Goal: Download file/media

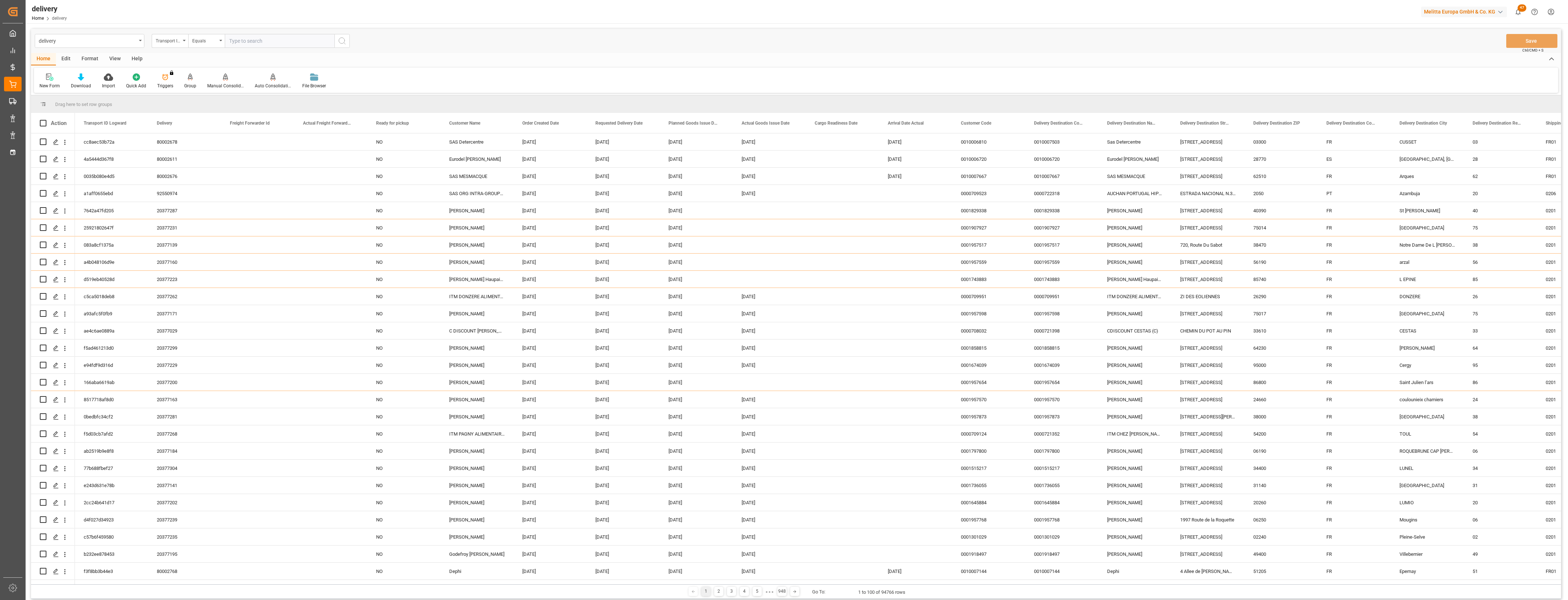
click at [419, 44] on div "delivery Transport ID Logward Equals Save Ctrl/CMD + S" at bounding box center [796, 41] width 1530 height 24
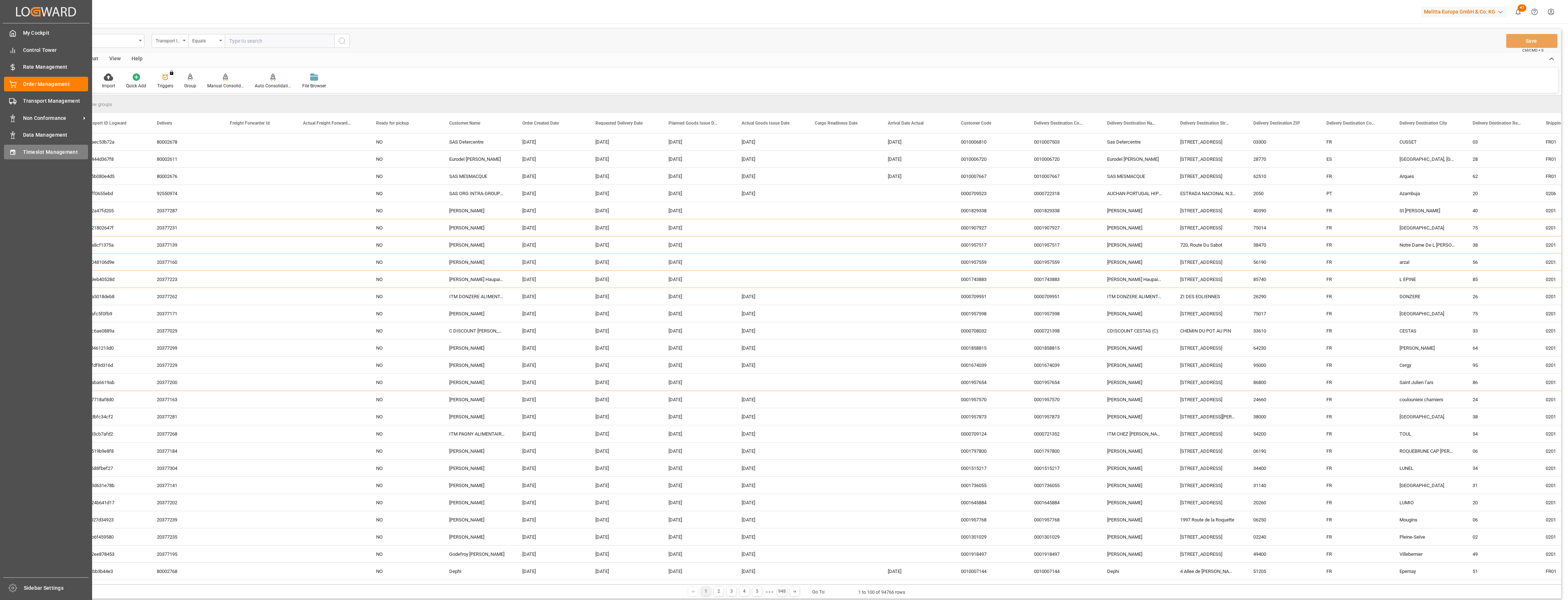
click at [23, 150] on span "Timeslot Management" at bounding box center [55, 152] width 65 height 8
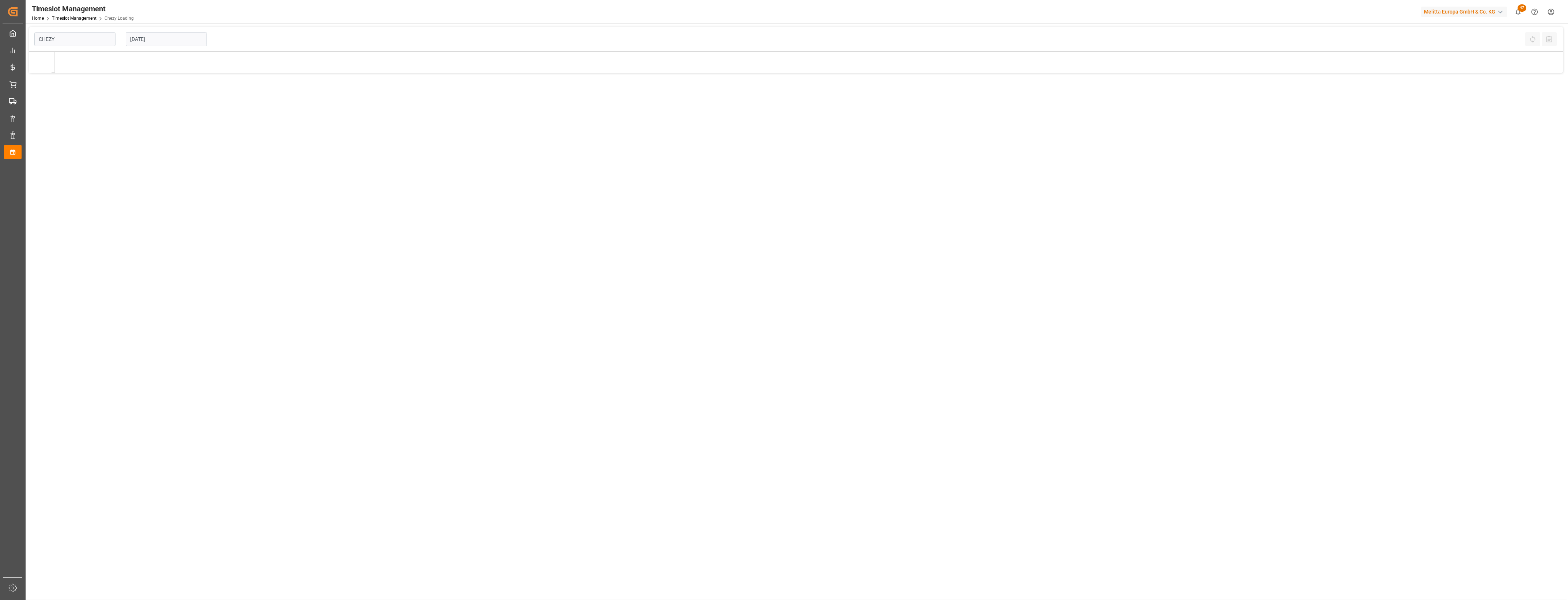
type input "Chezy Loading"
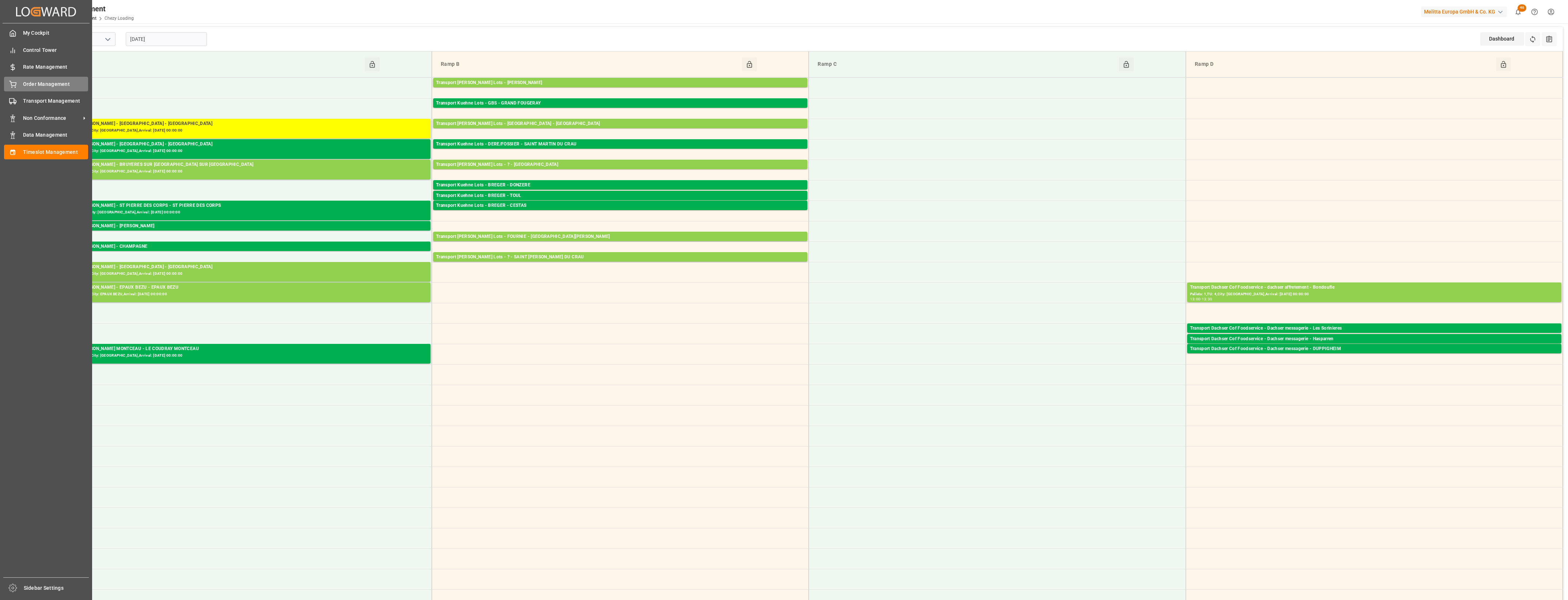
click at [33, 85] on span "Order Management" at bounding box center [55, 84] width 65 height 8
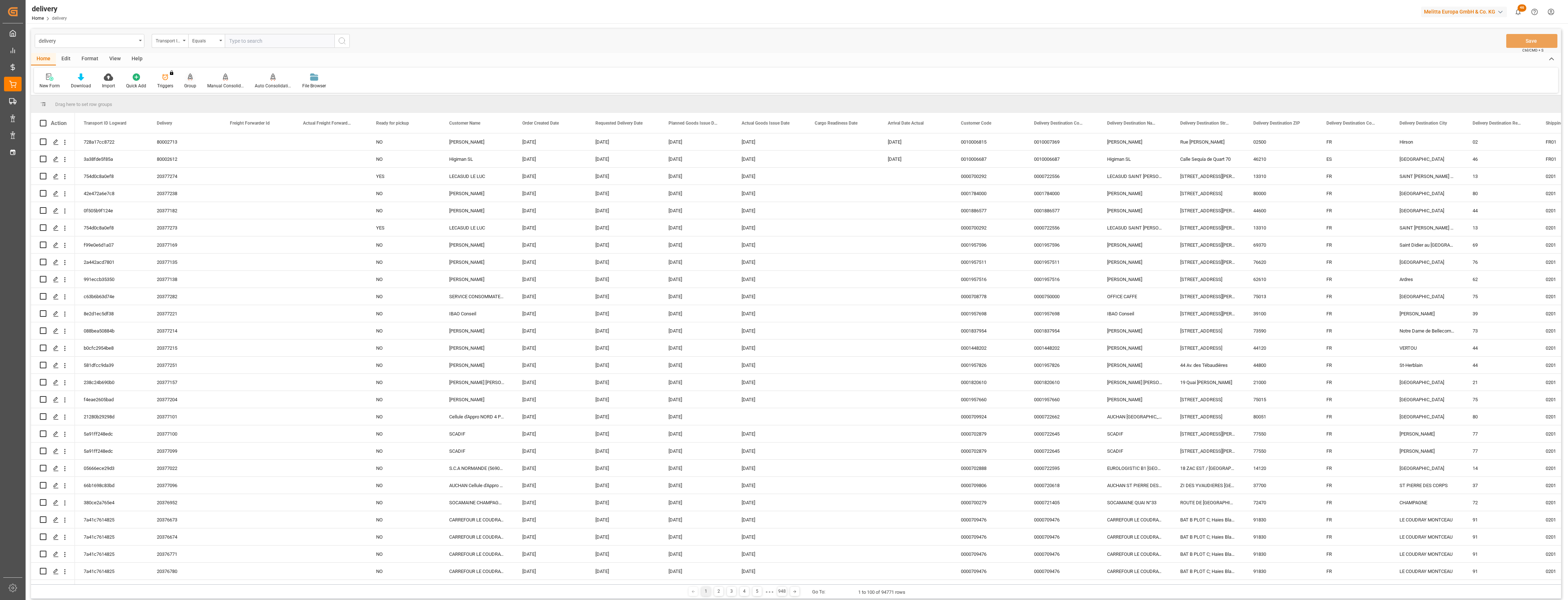
click at [191, 83] on div "Group" at bounding box center [191, 86] width 12 height 7
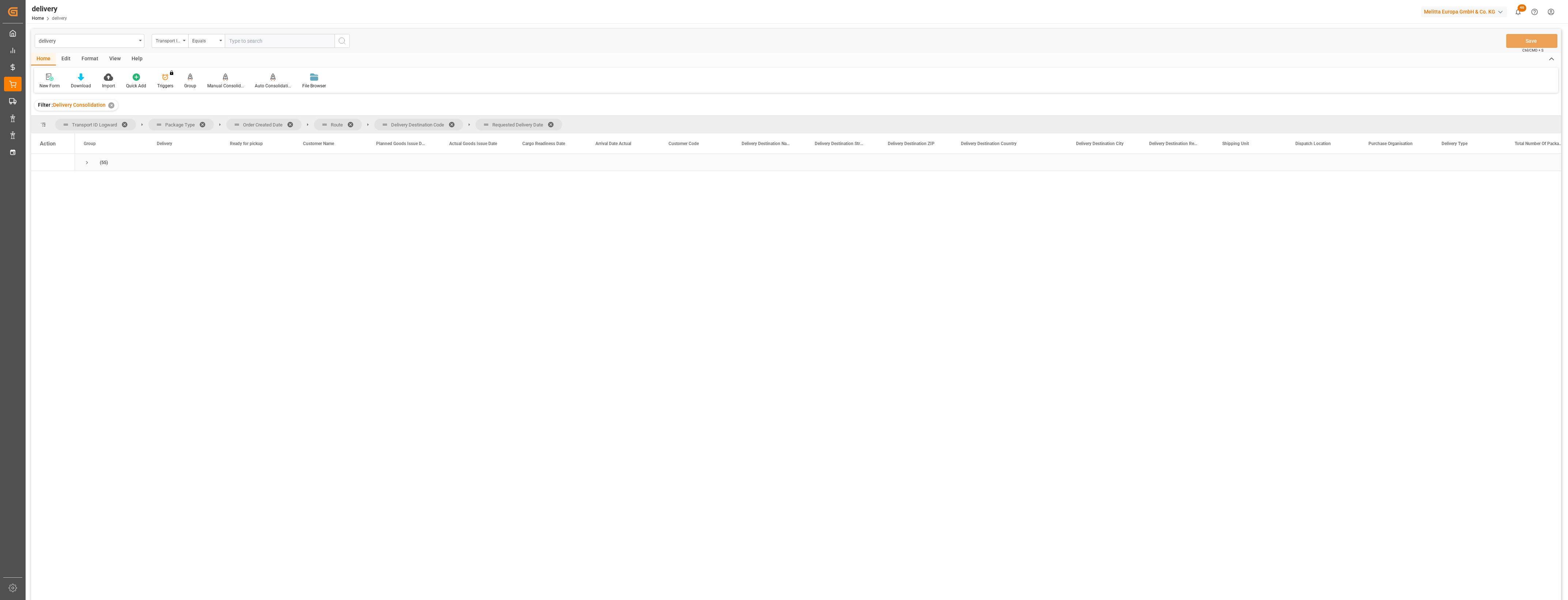
click at [88, 163] on span "Press SPACE to select this row." at bounding box center [87, 162] width 7 height 7
click at [100, 182] on span "Press SPACE to select this row." at bounding box center [102, 180] width 7 height 7
click at [292, 121] on span at bounding box center [292, 124] width 12 height 7
click at [264, 121] on span at bounding box center [265, 124] width 12 height 7
click at [301, 124] on span "Delivery Destination Code" at bounding box center [271, 124] width 89 height 12
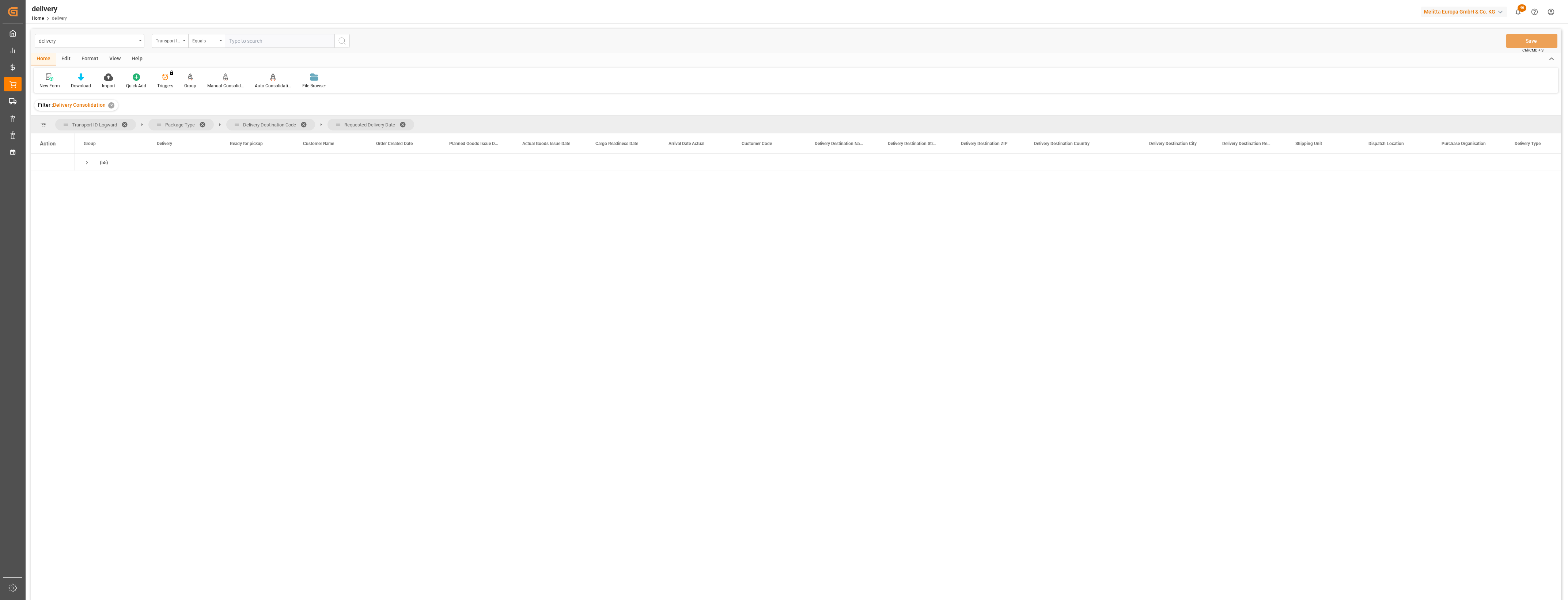
click at [302, 123] on span at bounding box center [306, 124] width 12 height 7
click at [299, 122] on span at bounding box center [304, 124] width 12 height 7
click at [79, 78] on icon at bounding box center [81, 77] width 6 height 7
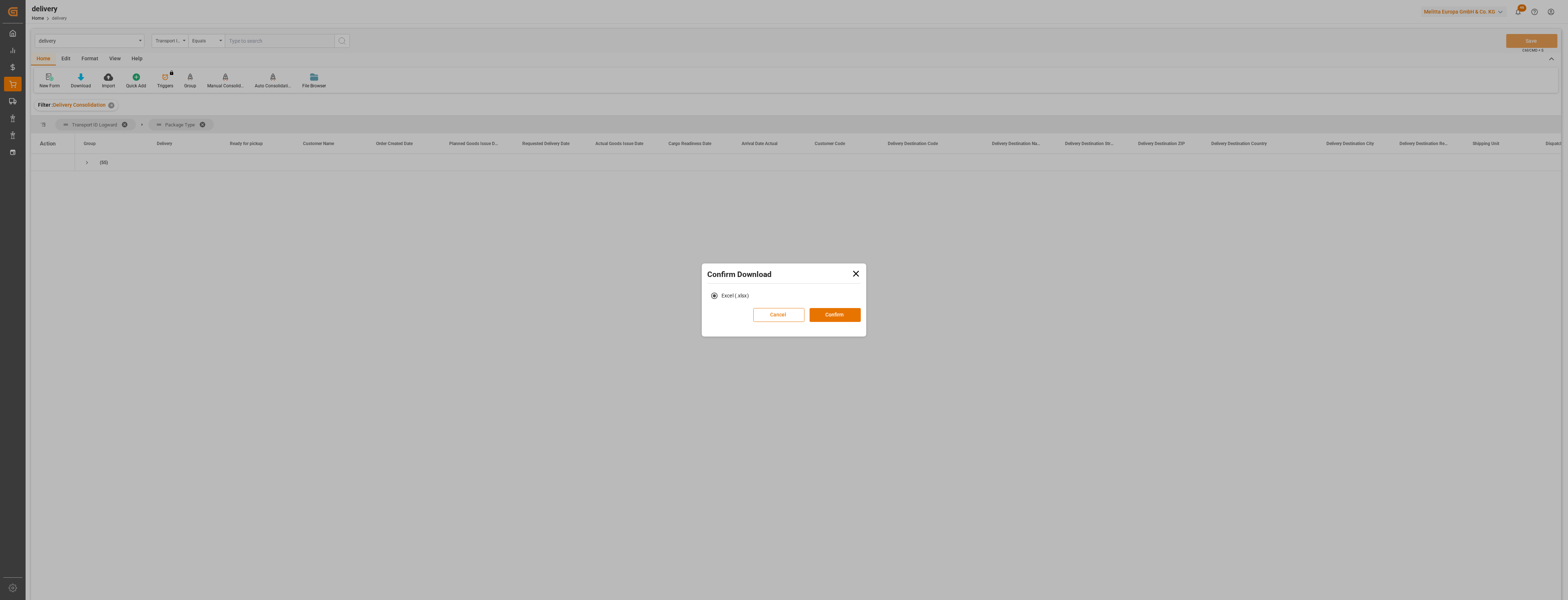
click at [783, 310] on button "Cancel" at bounding box center [779, 315] width 51 height 14
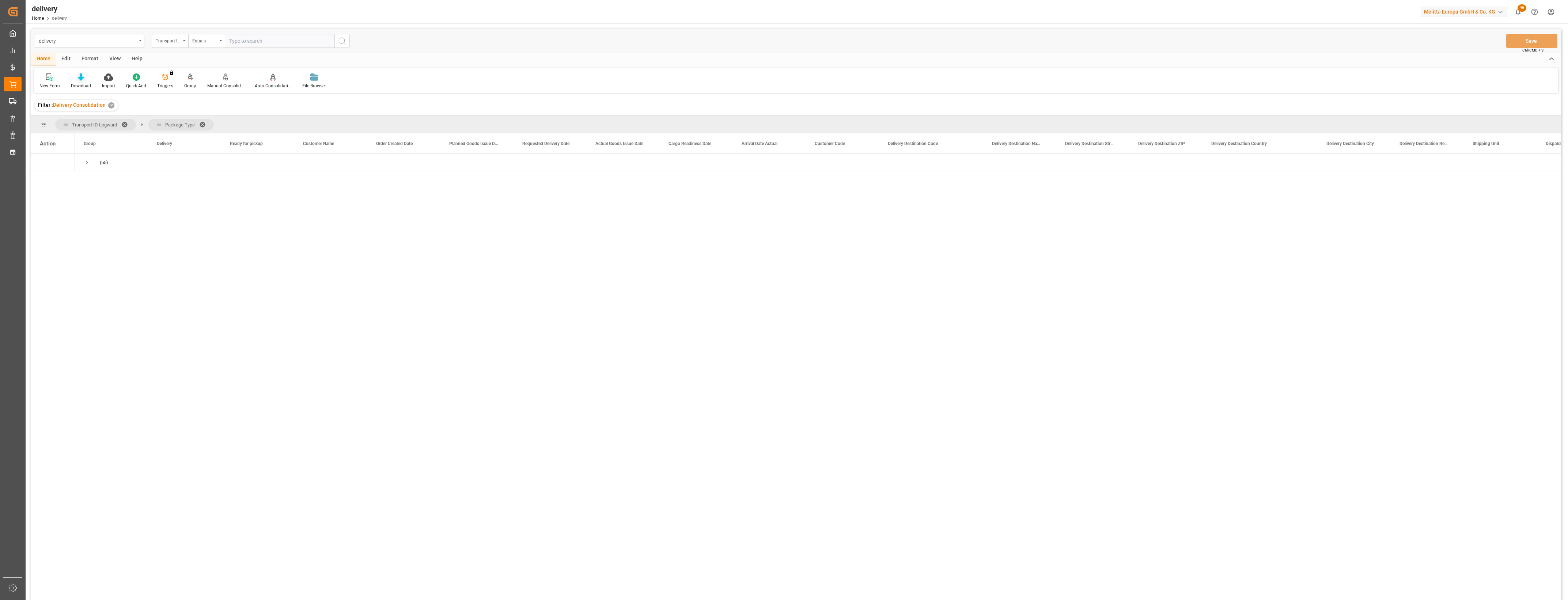
click at [80, 77] on icon at bounding box center [81, 77] width 6 height 7
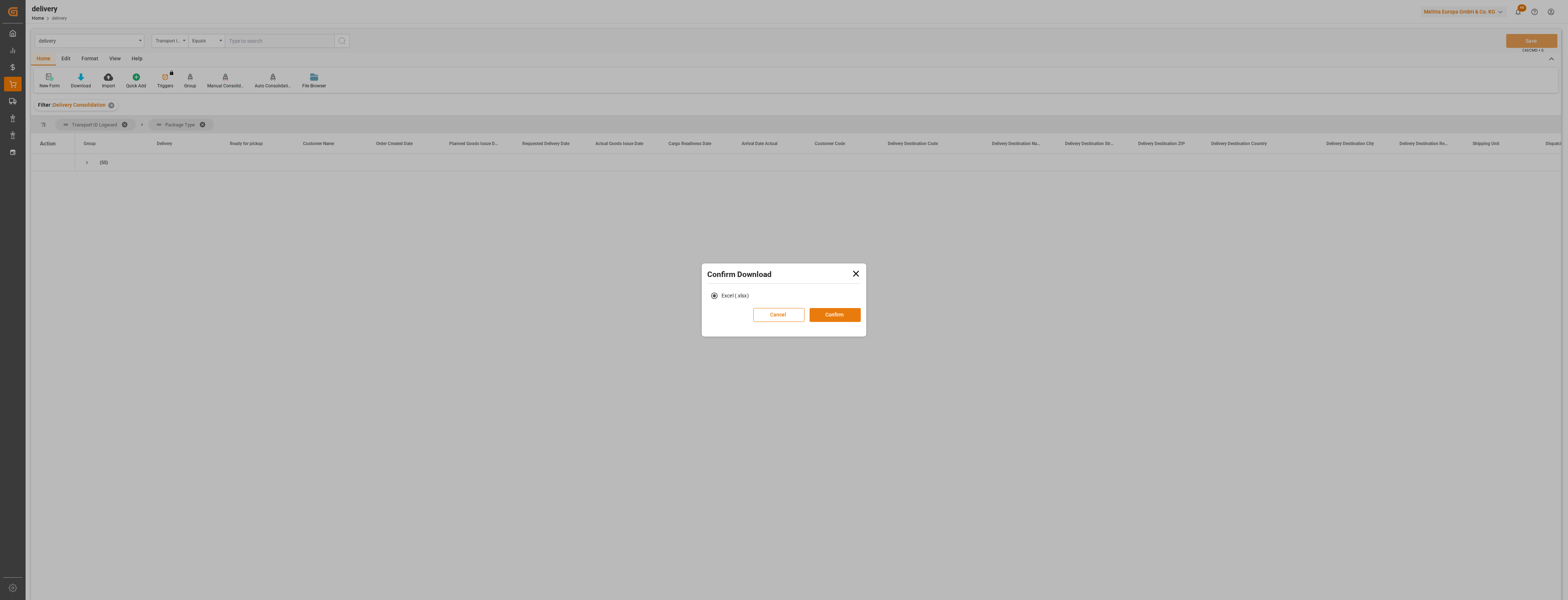
click at [823, 315] on button "Confirm" at bounding box center [835, 315] width 51 height 14
click at [792, 322] on link "Go to Downloads" at bounding box center [780, 323] width 39 height 6
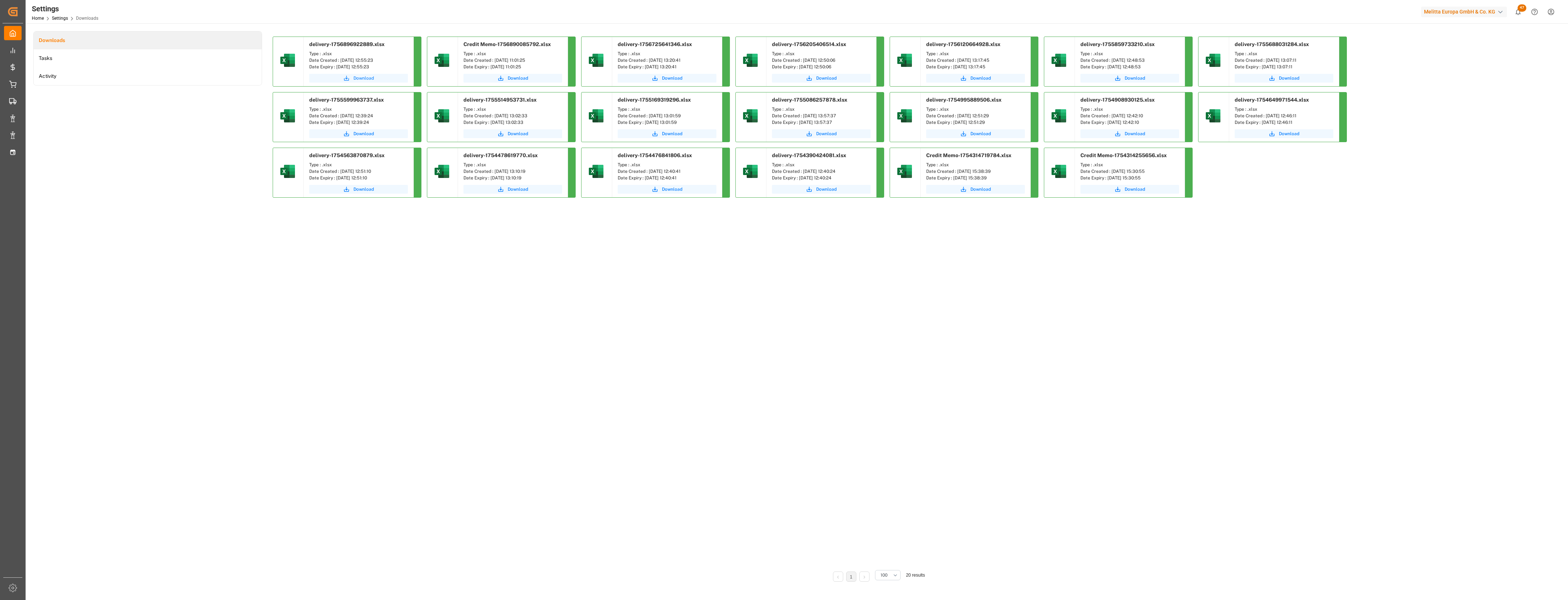
click at [364, 79] on span "Download" at bounding box center [364, 78] width 21 height 7
